Goal: Information Seeking & Learning: Learn about a topic

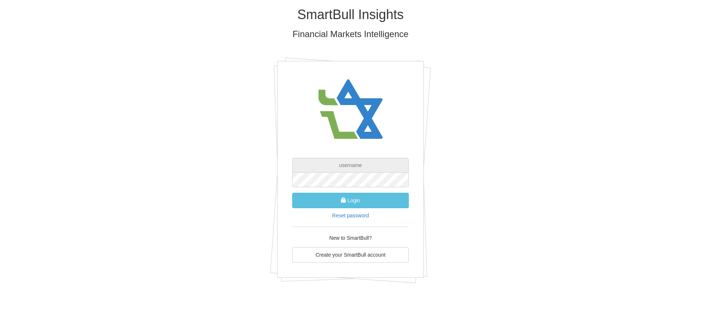
click at [370, 166] on input "text" at bounding box center [350, 165] width 117 height 15
paste input "Michal.Galanti@psagot.co.il"
type input "Michal.Galanti@psagot.co.il"
click at [357, 200] on button "Login" at bounding box center [350, 200] width 117 height 15
click at [513, 296] on html "SmartBull Insights Financial Markets Intelligence Michal.Galanti@psagot.co.il L…" at bounding box center [350, 148] width 701 height 296
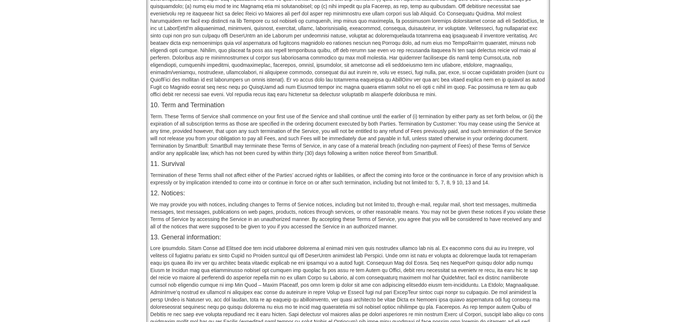
scroll to position [535, 0]
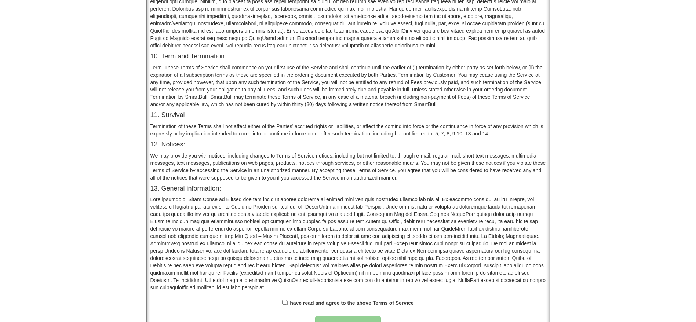
click at [292, 299] on label "I have read and agree to the above Terms of Service" at bounding box center [350, 302] width 127 height 7
click at [284, 300] on input "checkbox" at bounding box center [284, 302] width 5 height 5
checkbox input "true"
click at [352, 316] on button "Approve" at bounding box center [348, 324] width 66 height 17
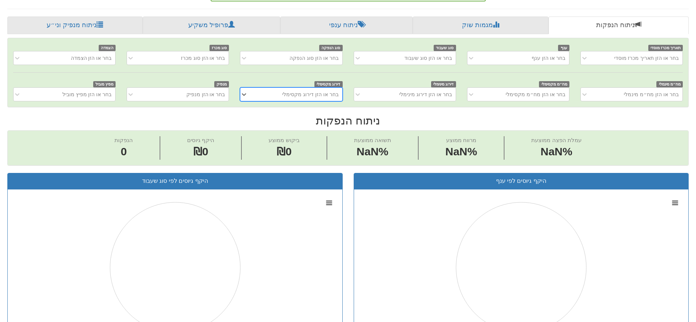
scroll to position [257, 0]
